Goal: Task Accomplishment & Management: Use online tool/utility

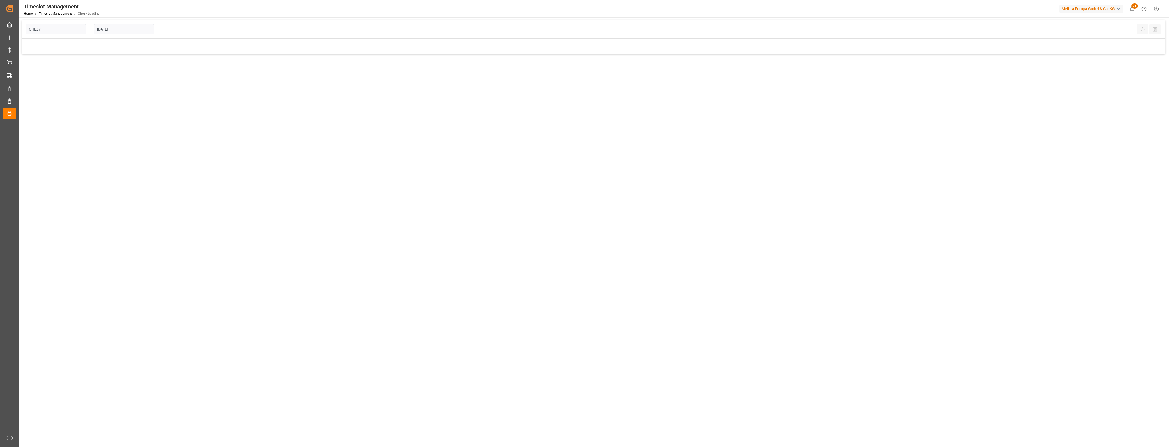
type input "Chezy Loading"
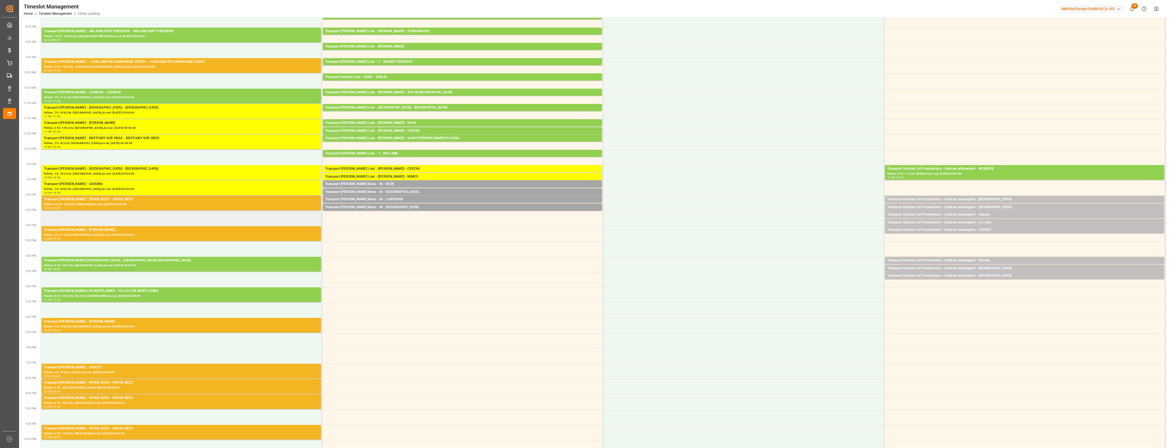
scroll to position [34, 0]
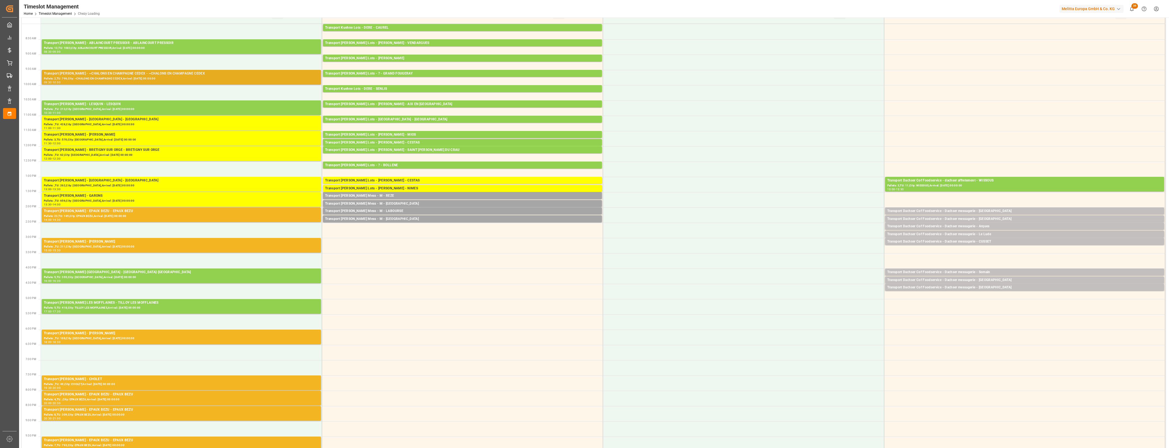
click at [275, 83] on div "09:30 - 10:00" at bounding box center [181, 82] width 275 height 3
click at [217, 120] on div "Transport [PERSON_NAME] - [GEOGRAPHIC_DATA] - [GEOGRAPHIC_DATA]" at bounding box center [181, 119] width 275 height 5
click at [169, 215] on div "Pallets: 23,TU: 145,City: EPAUX BEZU,Arrival: [DATE] 00:00:00" at bounding box center [181, 216] width 275 height 5
click at [156, 245] on div "Pallets: ,TU: 211,City: [GEOGRAPHIC_DATA],Arrival: [DATE] 00:00:00" at bounding box center [181, 246] width 275 height 5
click at [144, 339] on div "Pallets: ,TU: 108,City: [GEOGRAPHIC_DATA],Arrival: [DATE] 00:00:00" at bounding box center [181, 338] width 275 height 5
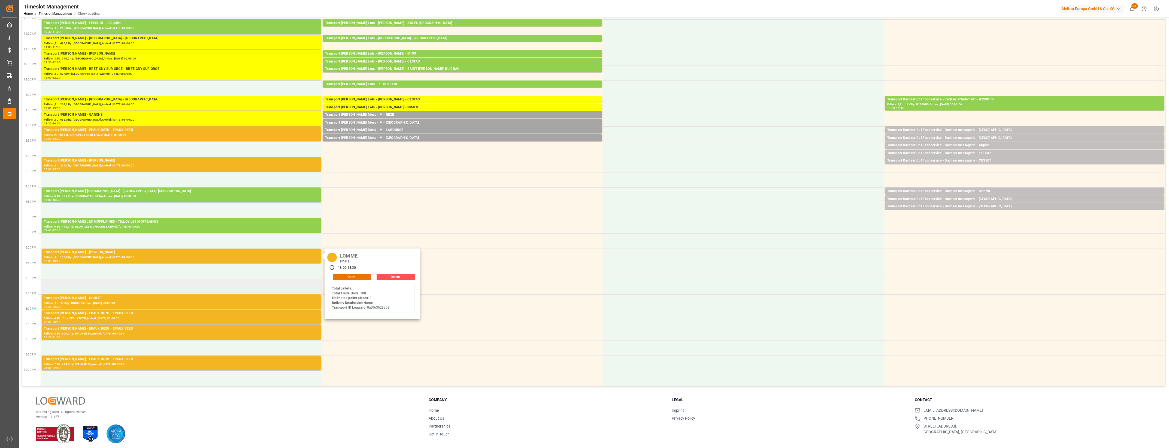
scroll to position [118, 0]
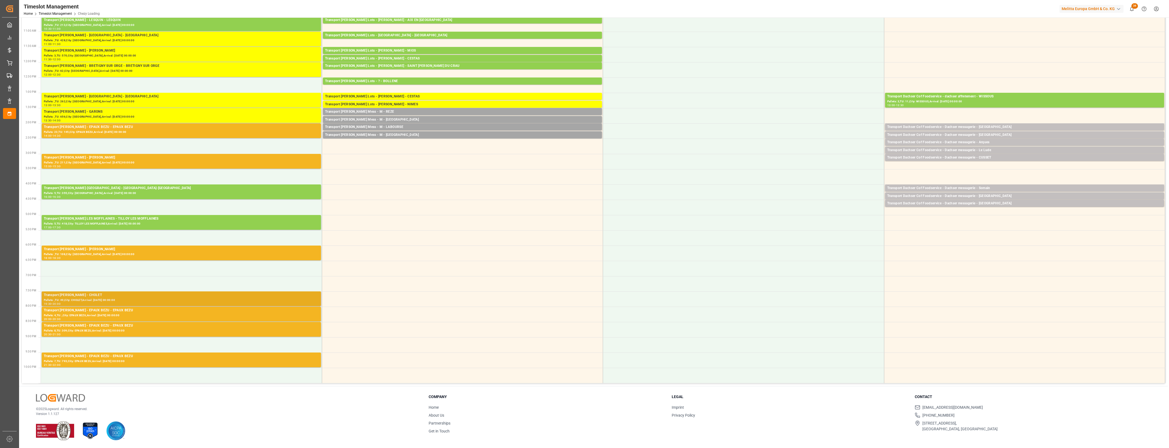
click at [155, 298] on div "Pallets: ,TU: 49,City: CHOLET,Arrival: [DATE] 00:00:00" at bounding box center [181, 300] width 275 height 5
click at [161, 315] on div "Pallets: 4,TU: ,City: EPAUX BEZU,Arrival: [DATE] 00:00:00" at bounding box center [181, 315] width 275 height 5
click at [162, 329] on div "Pallets: 8,TU: 309,City: EPAUX BEZU,Arrival: [DATE] 00:00:00" at bounding box center [181, 330] width 275 height 5
click at [159, 360] on div "Pallets: 7,TU: 793,City: EPAUX BEZU,Arrival: [DATE] 00:00:00" at bounding box center [181, 361] width 275 height 5
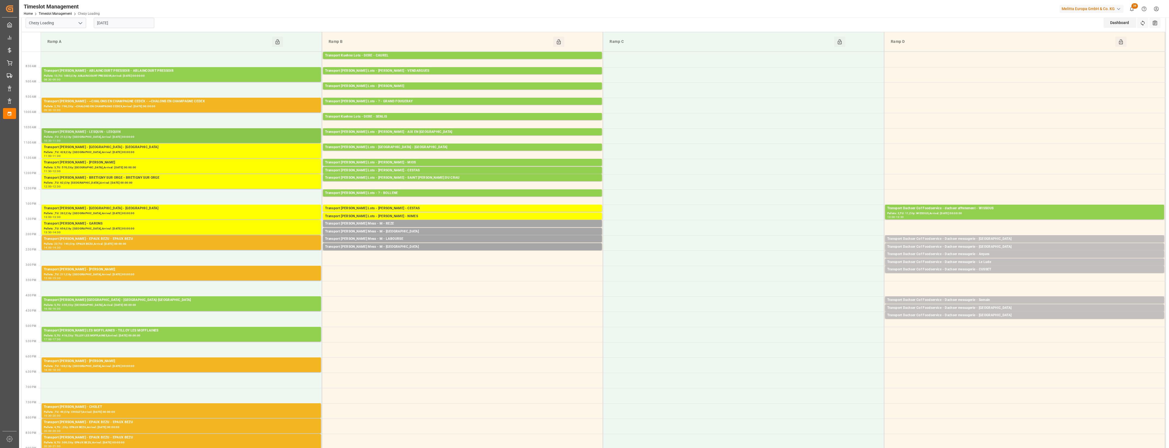
scroll to position [0, 0]
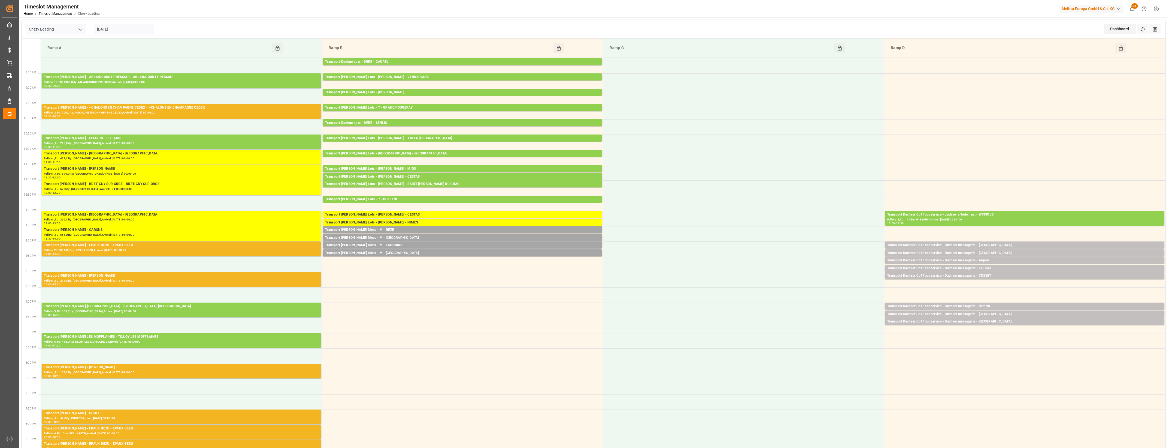
click at [132, 24] on input "[DATE]" at bounding box center [124, 29] width 61 height 10
click at [111, 63] on span "2" at bounding box center [112, 62] width 2 height 4
type input "[DATE]"
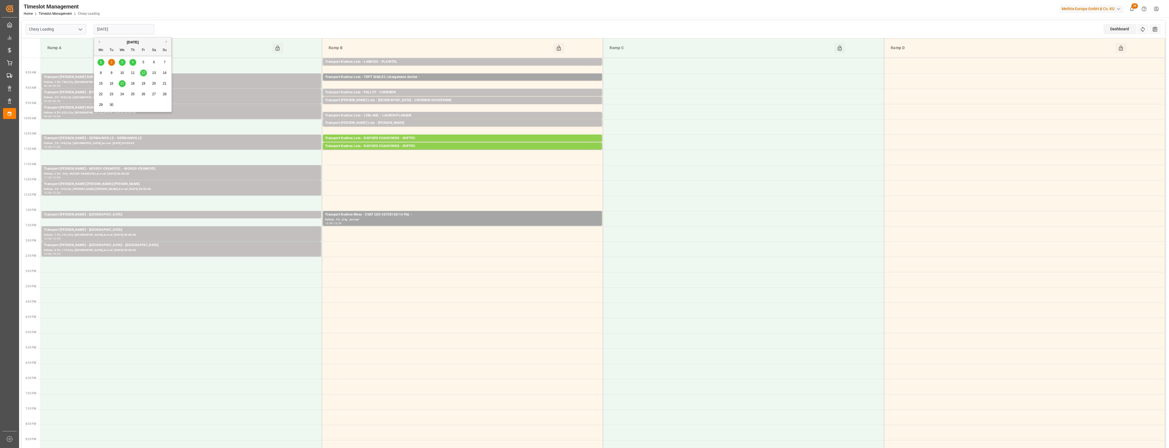
click at [130, 28] on input "[DATE]" at bounding box center [124, 29] width 61 height 10
click at [82, 31] on icon "open menu" at bounding box center [80, 29] width 7 height 7
click at [58, 53] on div "Chezy Unloading" at bounding box center [56, 53] width 60 height 12
type input "Chezy Unloading"
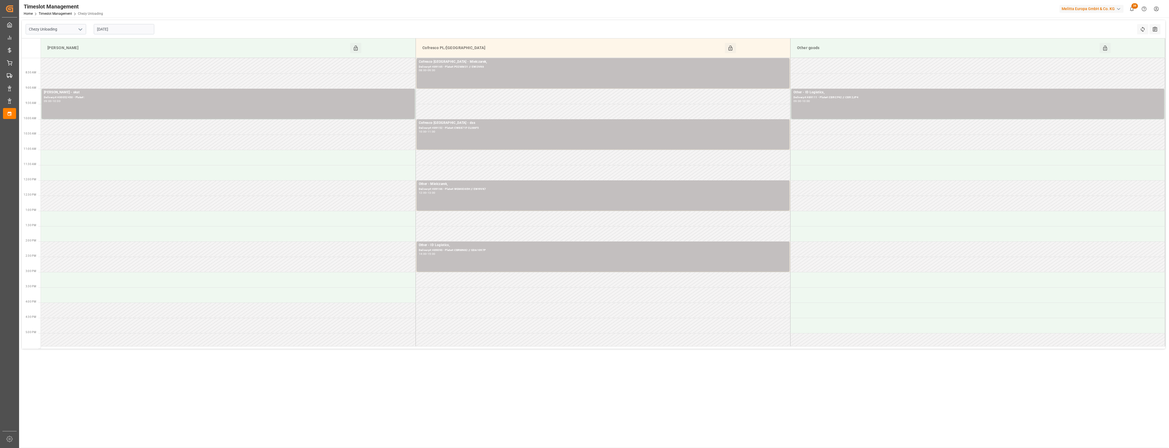
click at [127, 29] on input "[DATE]" at bounding box center [124, 29] width 61 height 10
click at [101, 64] on span "1" at bounding box center [101, 62] width 2 height 4
type input "[DATE]"
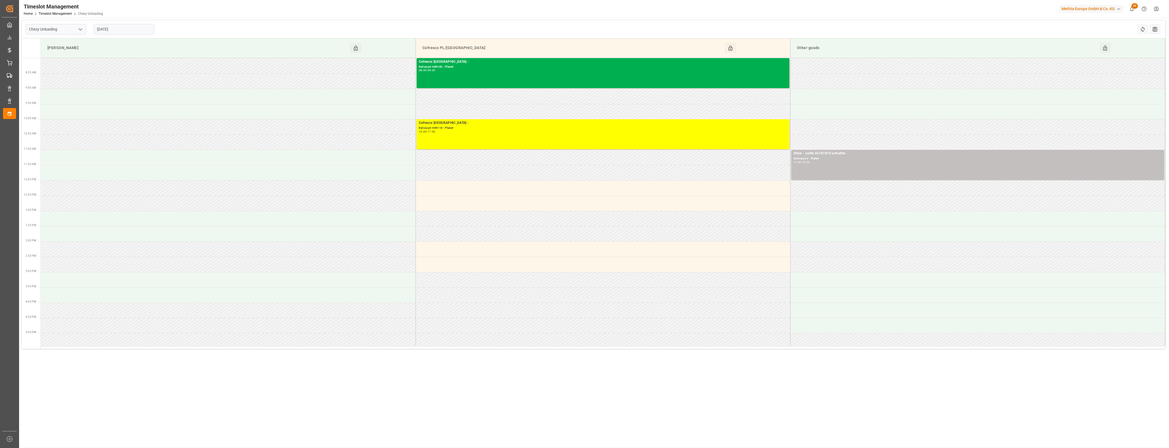
drag, startPoint x: 318, startPoint y: 223, endPoint x: 230, endPoint y: 423, distance: 218.4
click at [240, 394] on main "Chezy Unloading [DATE] Refresh Time Slots All Audits Melitta G Click to Block t…" at bounding box center [593, 233] width 1149 height 427
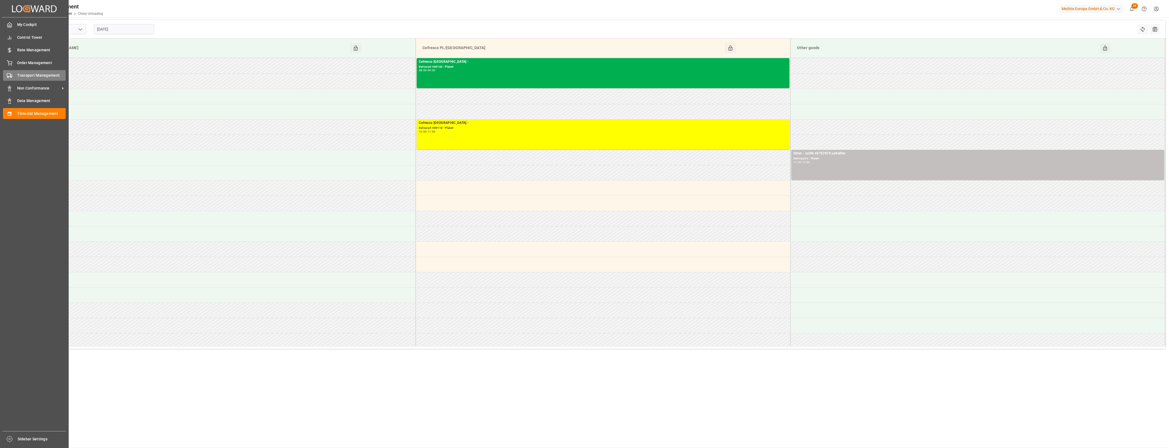
click at [3, 72] on div "Transport Management Transport Management" at bounding box center [34, 75] width 63 height 11
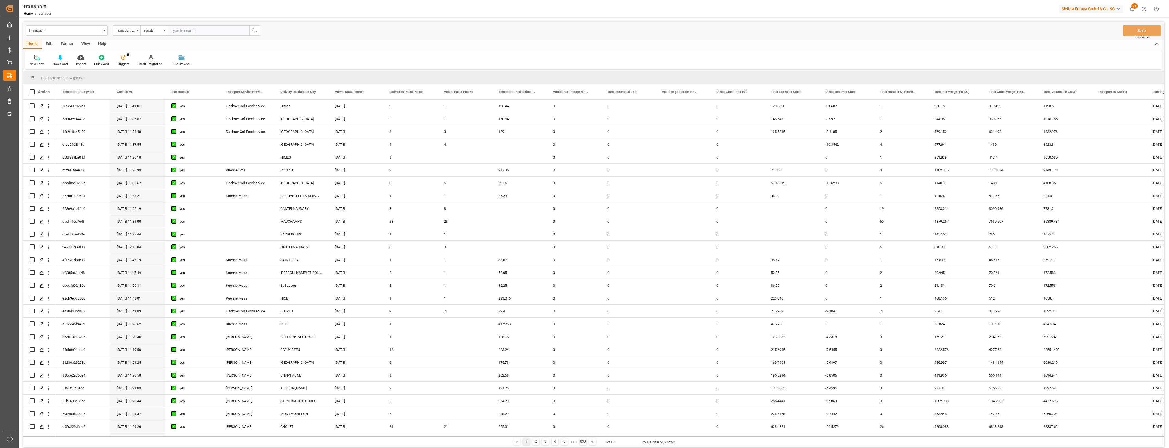
click at [138, 30] on icon "open menu" at bounding box center [137, 30] width 2 height 1
click at [405, 49] on div "Home Edit Format View Help New Form Download Import Quick Add Triggers You do n…" at bounding box center [593, 55] width 1141 height 30
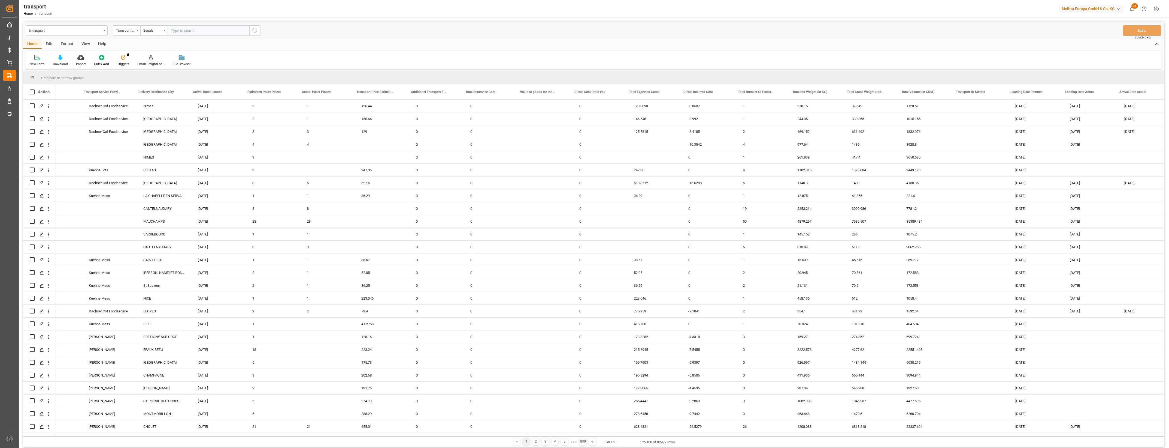
scroll to position [0, 167]
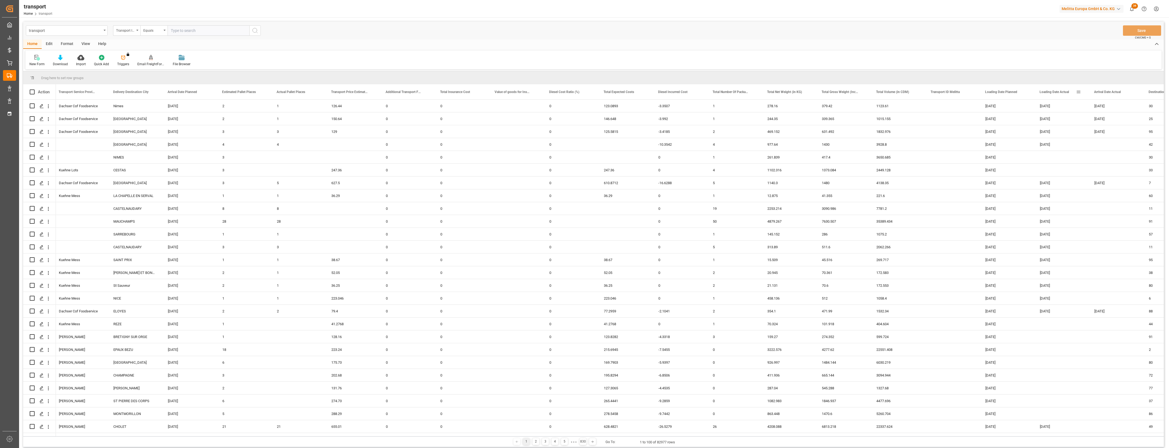
click at [1081, 90] on div "Loading Date Actual" at bounding box center [1060, 91] width 55 height 15
click at [1079, 90] on span at bounding box center [1078, 91] width 5 height 5
click at [1114, 95] on span "filter" at bounding box center [1110, 93] width 24 height 10
click at [1127, 120] on input "date" at bounding box center [1103, 121] width 53 height 11
type input "[DATE]"
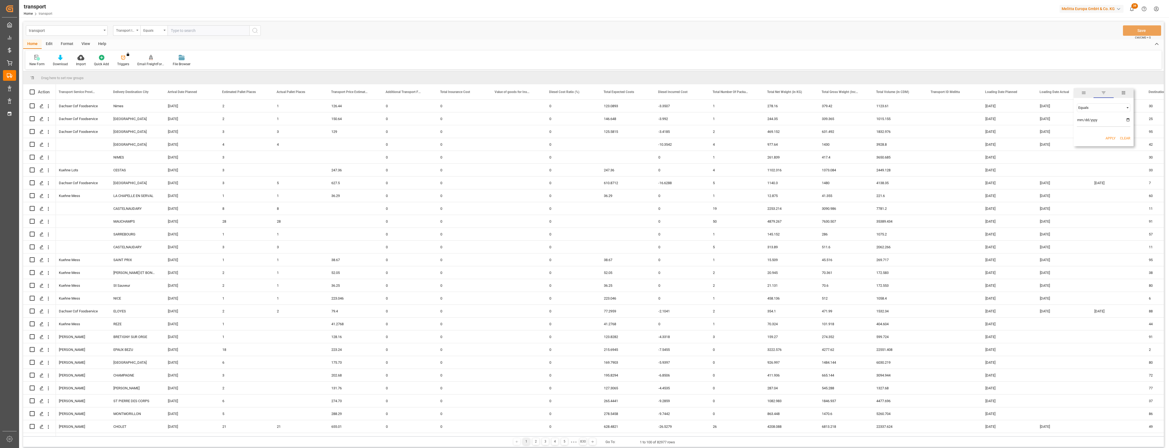
click at [1112, 139] on button "Apply" at bounding box center [1111, 137] width 10 height 5
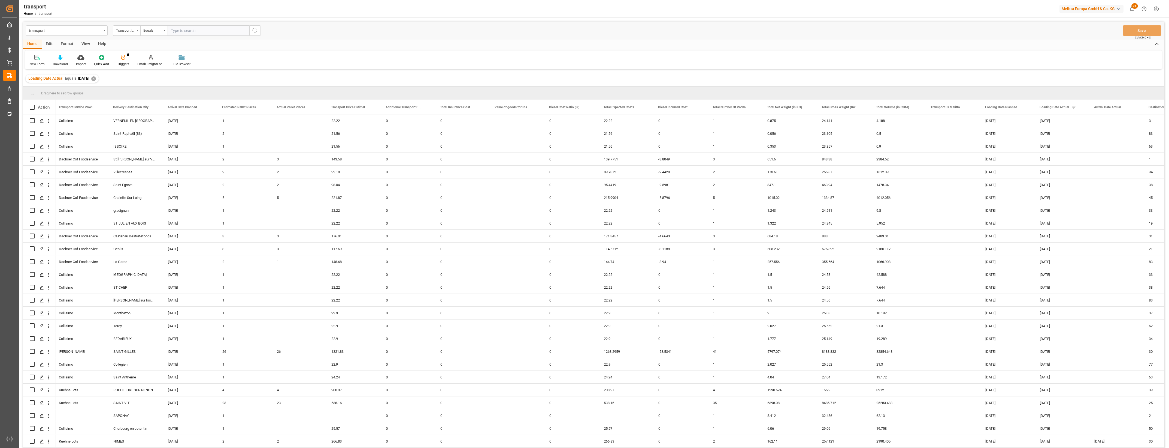
scroll to position [474, 0]
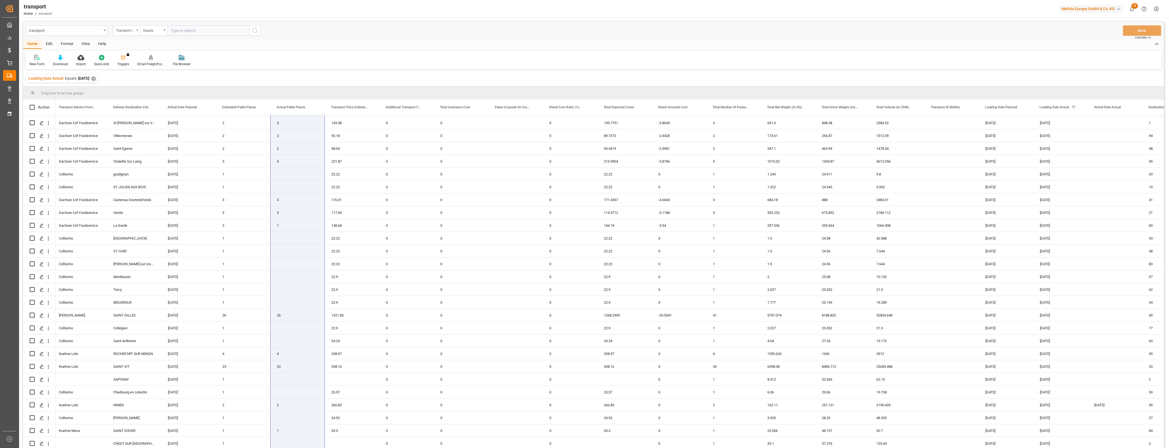
drag, startPoint x: 294, startPoint y: 119, endPoint x: 290, endPoint y: 465, distance: 346.2
click at [290, 447] on html "Created by potrace 1.15, written by [PERSON_NAME] [DATE]-[DATE] Created by potr…" at bounding box center [584, 224] width 1169 height 448
